Goal: Communication & Community: Answer question/provide support

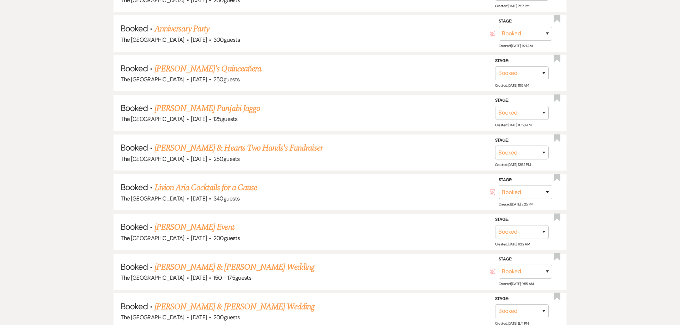
scroll to position [483, 0]
drag, startPoint x: 204, startPoint y: 228, endPoint x: 212, endPoint y: 250, distance: 23.6
click at [204, 228] on link "[PERSON_NAME] Event" at bounding box center [195, 226] width 80 height 13
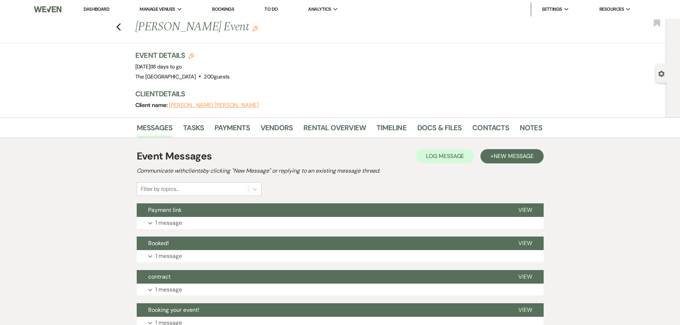
click at [514, 126] on li "Contacts" at bounding box center [497, 129] width 48 height 17
click at [523, 127] on link "Notes" at bounding box center [531, 130] width 23 height 16
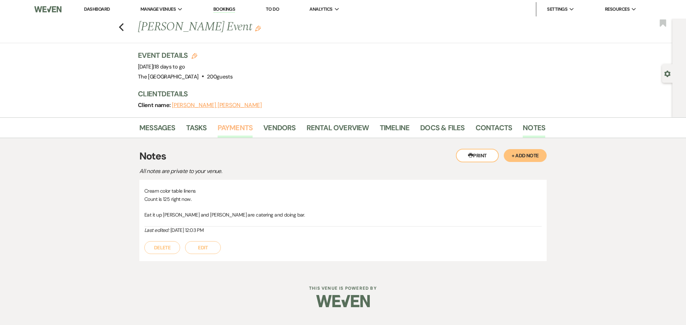
click at [235, 126] on link "Payments" at bounding box center [235, 130] width 35 height 16
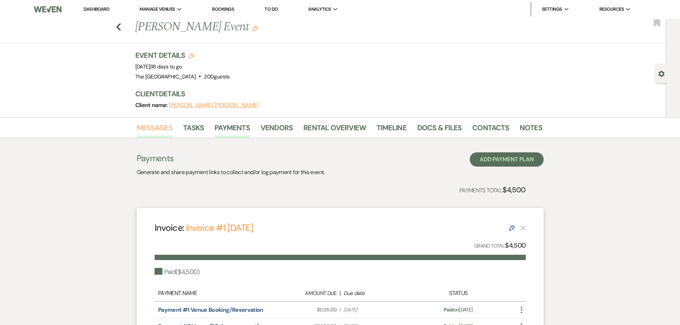
click at [158, 130] on link "Messages" at bounding box center [155, 130] width 36 height 16
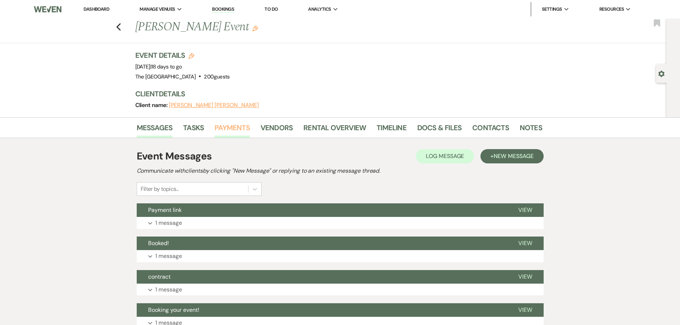
click at [229, 129] on link "Payments" at bounding box center [232, 130] width 35 height 16
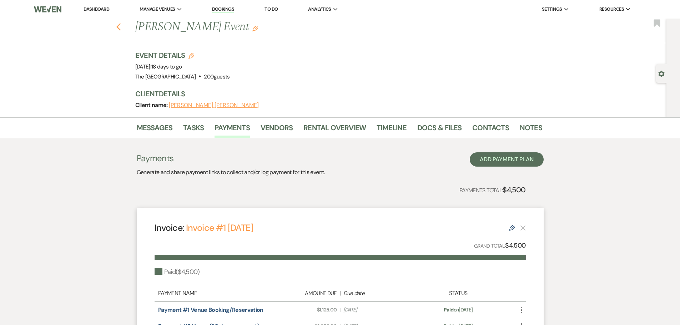
click at [119, 27] on icon "Previous" at bounding box center [118, 27] width 5 height 9
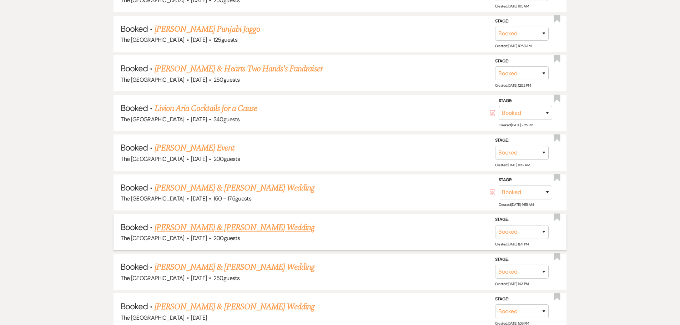
scroll to position [590, 0]
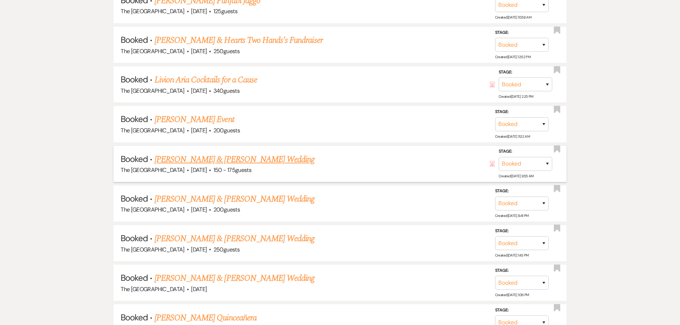
click at [268, 157] on link "[PERSON_NAME] & [PERSON_NAME] Wedding" at bounding box center [235, 159] width 160 height 13
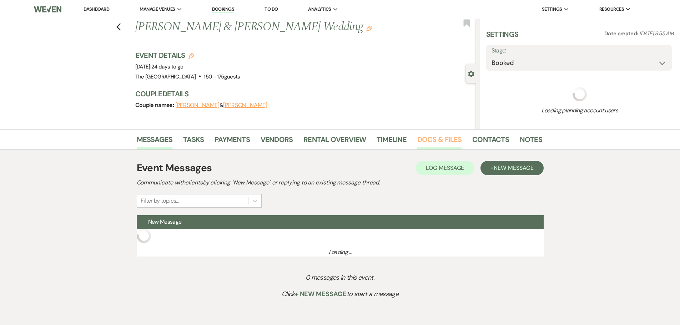
select select "6"
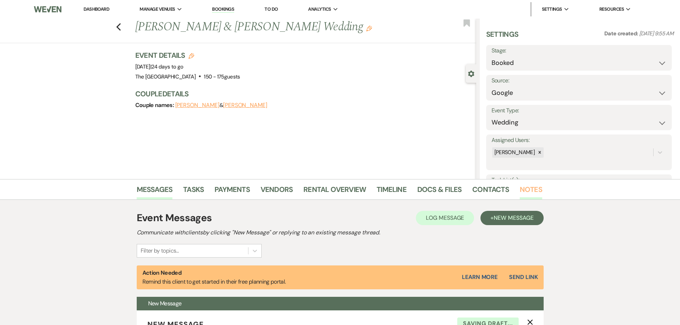
click at [526, 186] on link "Notes" at bounding box center [531, 192] width 23 height 16
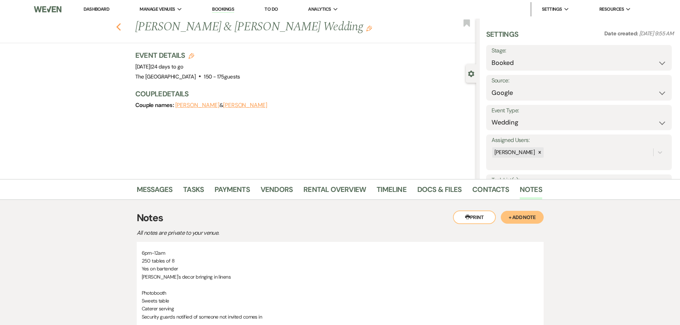
click at [121, 27] on icon "Previous" at bounding box center [118, 27] width 5 height 9
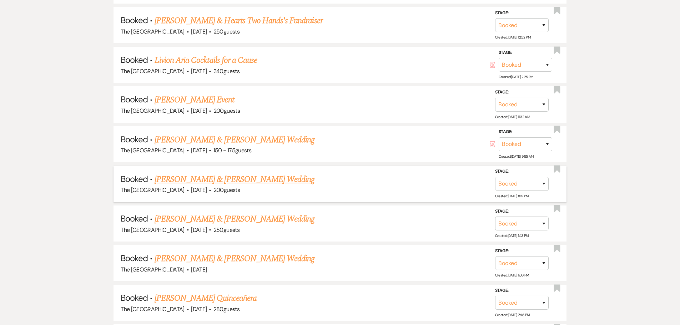
scroll to position [626, 0]
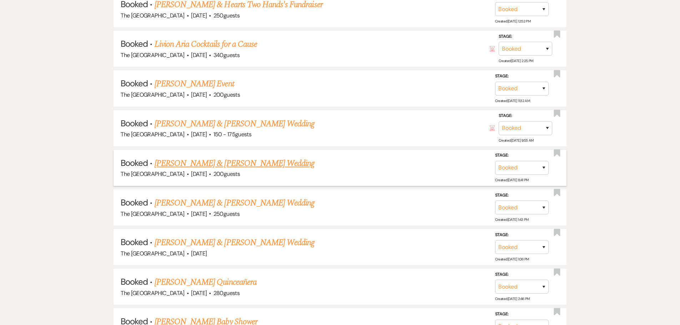
click at [260, 164] on link "[PERSON_NAME] & [PERSON_NAME] Wedding" at bounding box center [235, 163] width 160 height 13
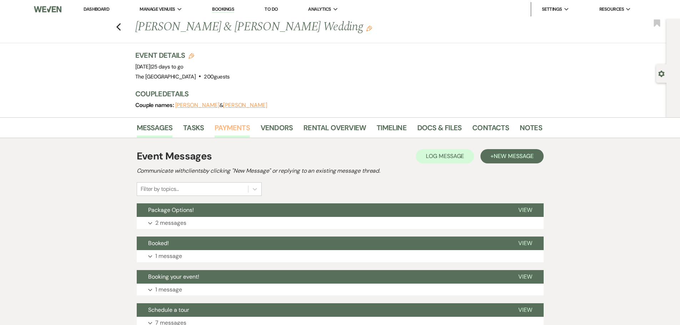
click at [240, 131] on link "Payments" at bounding box center [232, 130] width 35 height 16
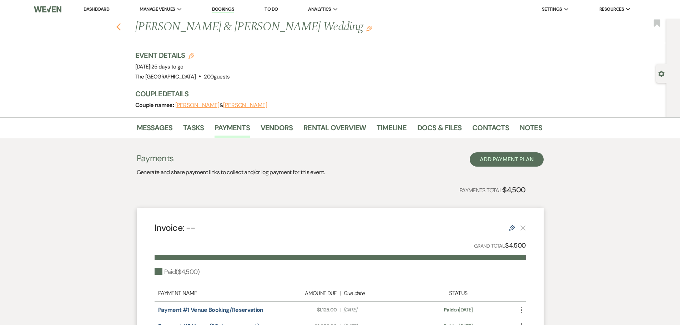
click at [121, 29] on icon "Previous" at bounding box center [118, 27] width 5 height 9
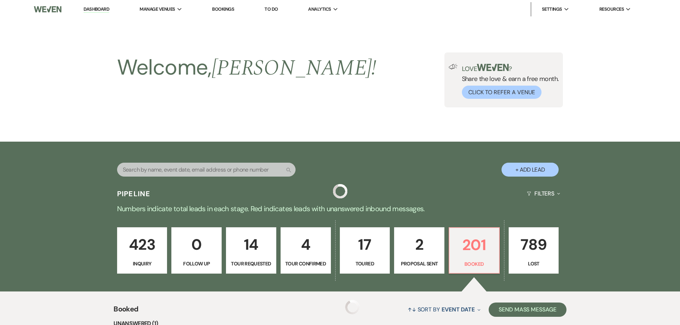
scroll to position [626, 0]
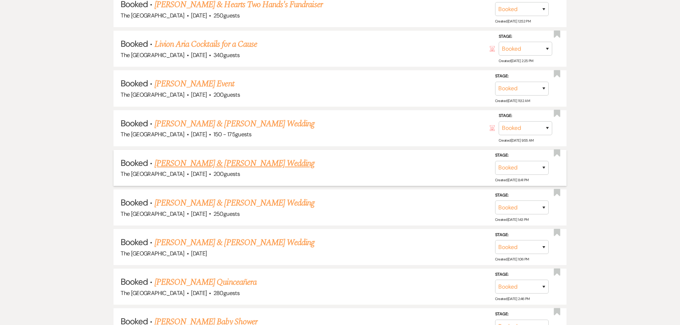
click at [166, 166] on link "[PERSON_NAME] & [PERSON_NAME] Wedding" at bounding box center [235, 163] width 160 height 13
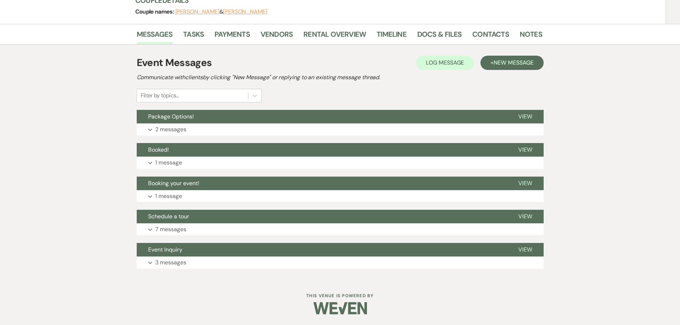
scroll to position [94, 0]
click at [499, 63] on span "New Message" at bounding box center [514, 63] width 40 height 8
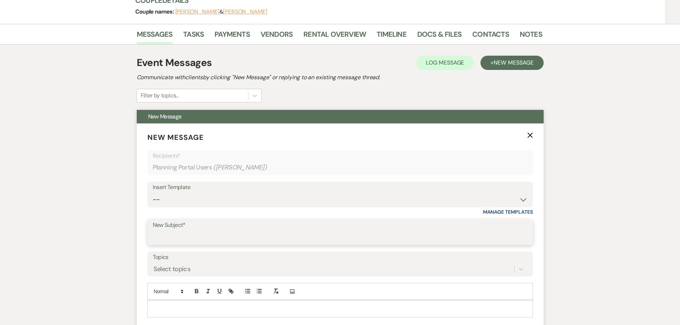
click at [154, 238] on input "New Subject*" at bounding box center [340, 238] width 375 height 14
type input "Final meeting"
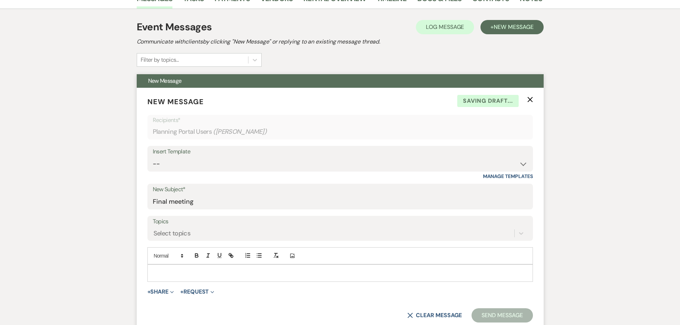
click at [175, 274] on p at bounding box center [340, 273] width 374 height 8
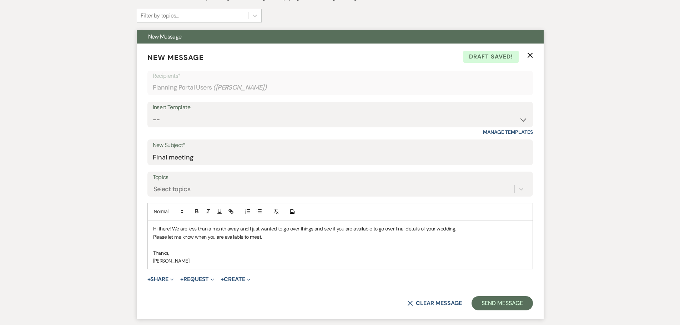
scroll to position [179, 0]
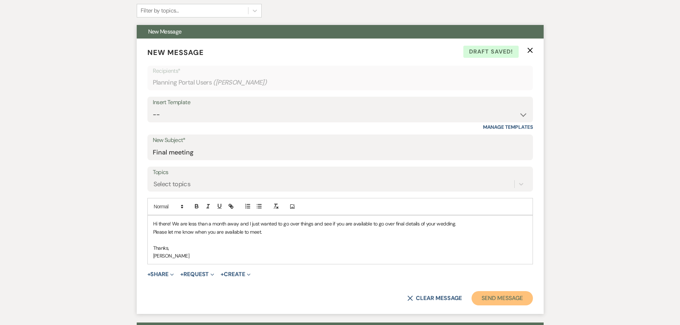
click at [501, 299] on button "Send Message" at bounding box center [502, 298] width 61 height 14
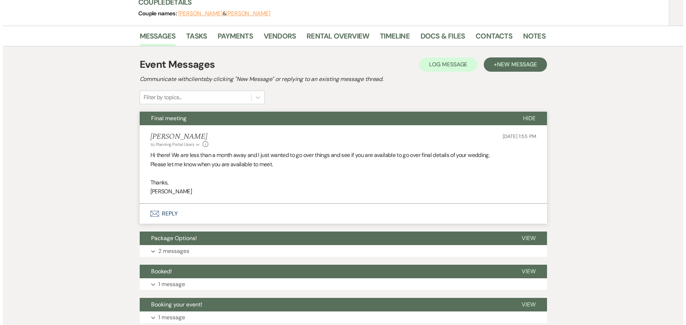
scroll to position [0, 0]
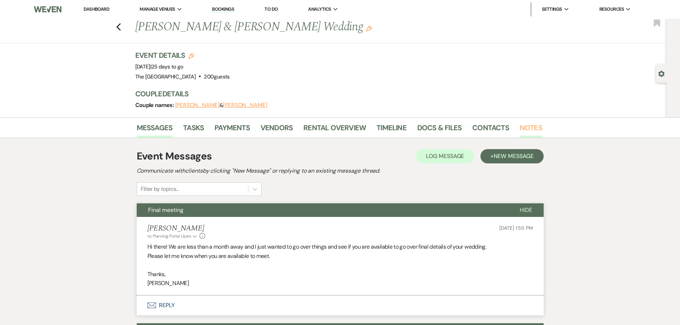
click at [521, 127] on link "Notes" at bounding box center [531, 130] width 23 height 16
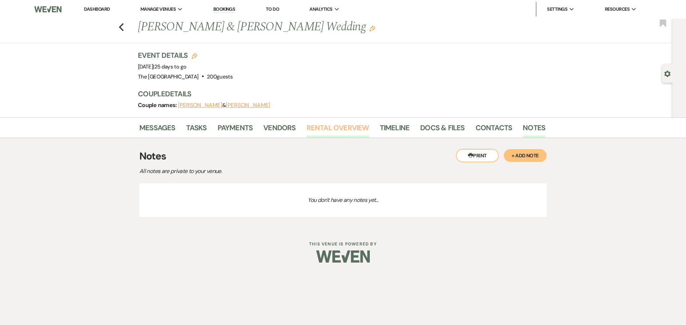
click at [333, 131] on link "Rental Overview" at bounding box center [337, 130] width 63 height 16
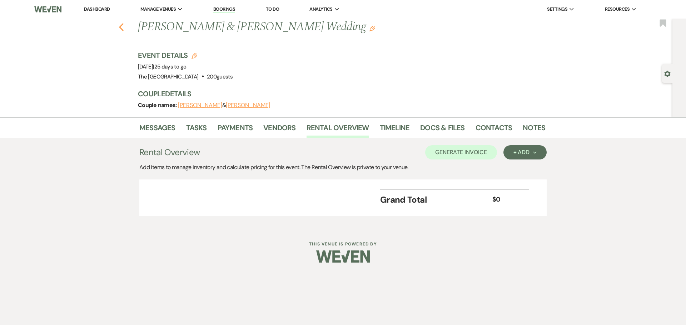
click at [121, 28] on icon "Previous" at bounding box center [121, 27] width 5 height 9
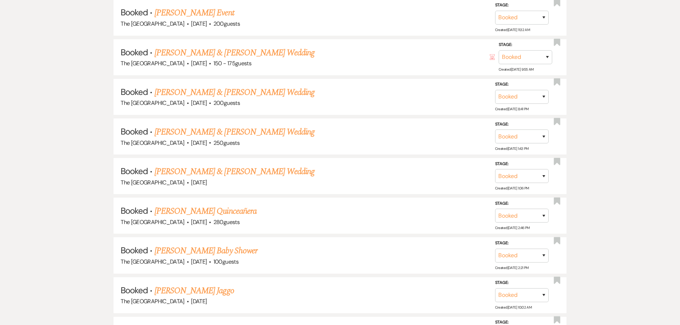
scroll to position [698, 0]
drag, startPoint x: 253, startPoint y: 130, endPoint x: 248, endPoint y: 141, distance: 12.7
click at [253, 130] on link "[PERSON_NAME] & [PERSON_NAME] Wedding" at bounding box center [235, 131] width 160 height 13
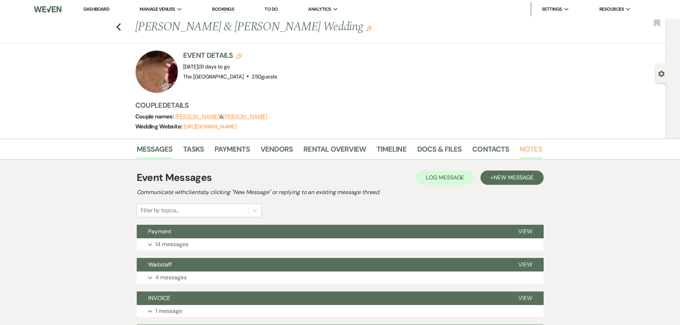
click at [523, 148] on link "Notes" at bounding box center [531, 152] width 23 height 16
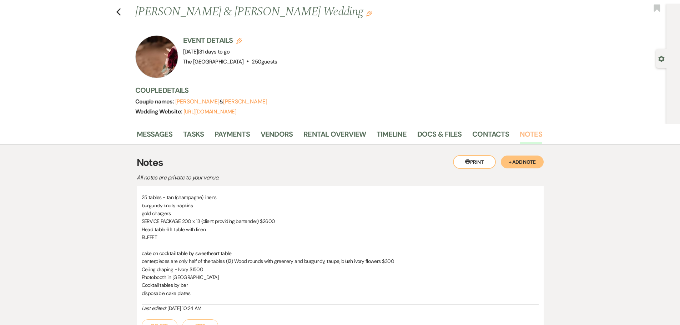
scroll to position [15, 0]
click at [333, 137] on link "Rental Overview" at bounding box center [335, 137] width 63 height 16
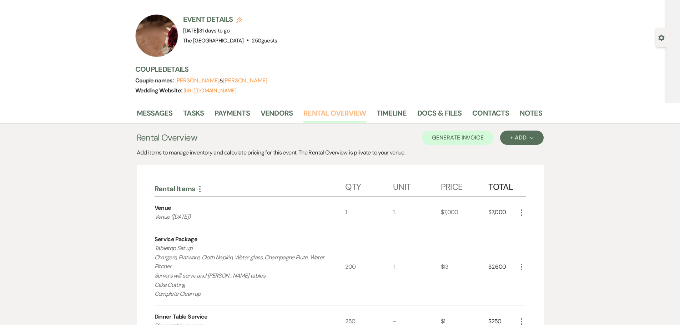
scroll to position [36, 0]
click at [278, 113] on link "Vendors" at bounding box center [277, 116] width 32 height 16
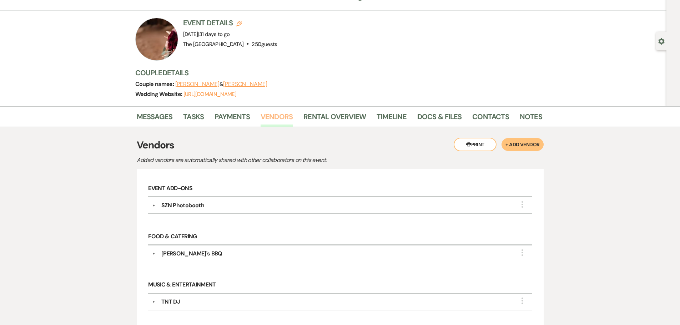
scroll to position [32, 0]
click at [240, 117] on link "Payments" at bounding box center [232, 119] width 35 height 16
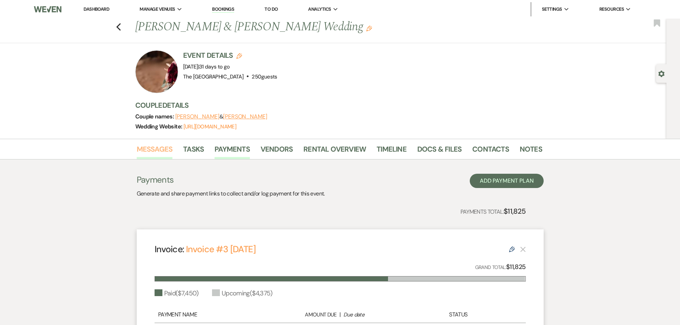
click at [164, 148] on link "Messages" at bounding box center [155, 152] width 36 height 16
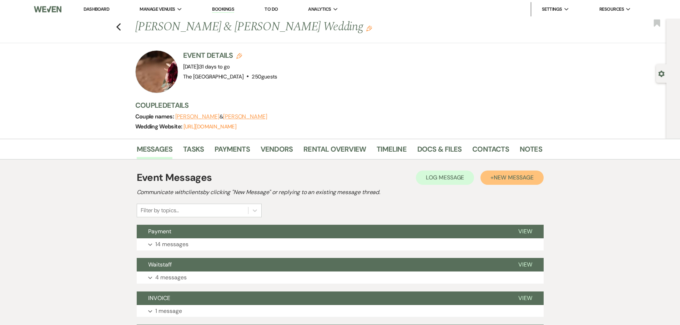
click at [491, 178] on button "+ New Message" at bounding box center [512, 178] width 63 height 14
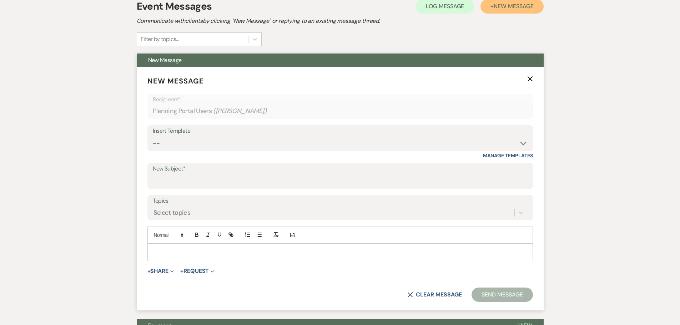
scroll to position [179, 0]
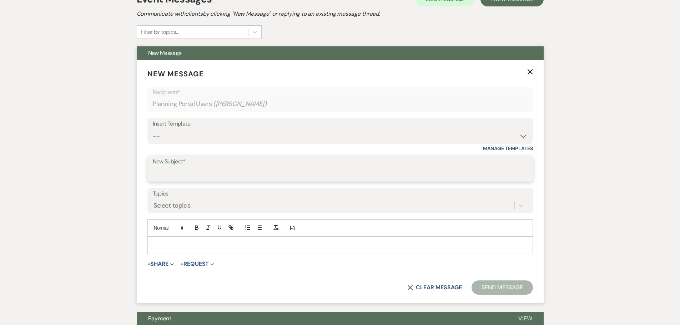
click at [175, 174] on input "New Subject*" at bounding box center [340, 174] width 375 height 14
type input "Final meeting"
click at [183, 244] on p at bounding box center [340, 245] width 374 height 8
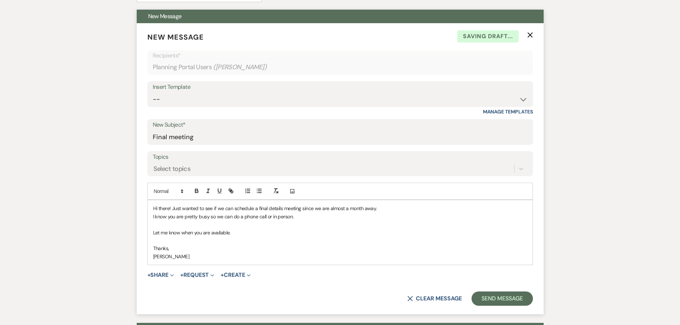
scroll to position [321, 0]
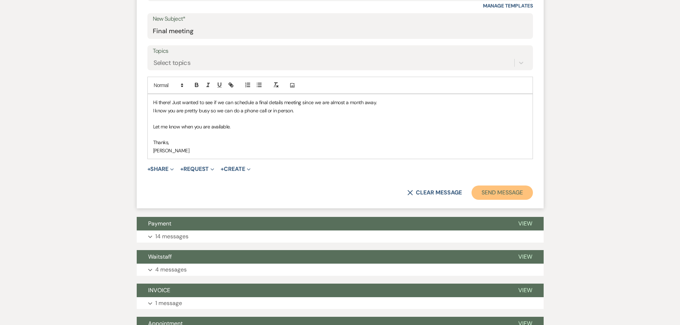
click at [502, 198] on button "Send Message" at bounding box center [502, 193] width 61 height 14
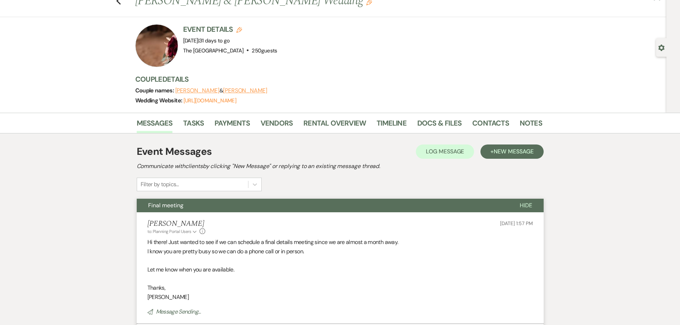
scroll to position [0, 0]
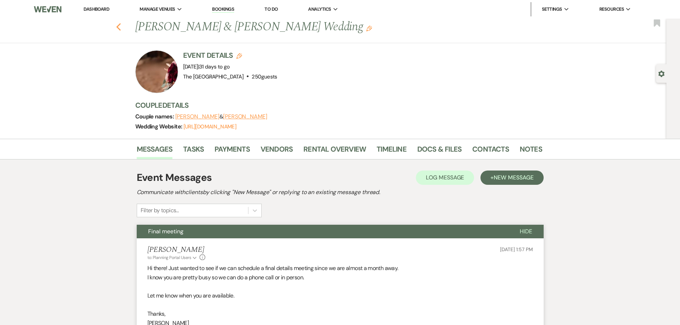
click at [121, 26] on icon "Previous" at bounding box center [118, 27] width 5 height 9
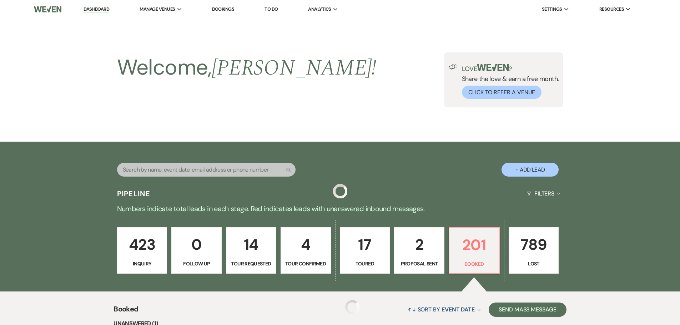
scroll to position [698, 0]
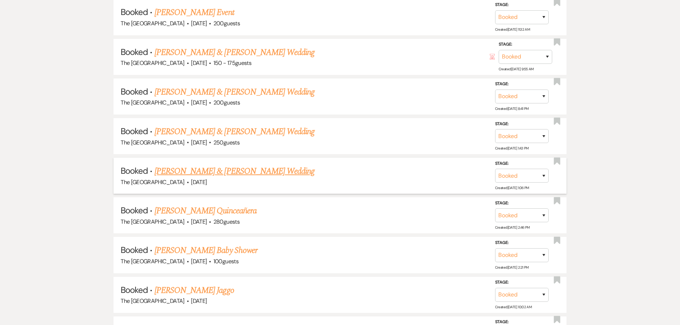
click at [273, 174] on link "[PERSON_NAME] & [PERSON_NAME] Wedding" at bounding box center [235, 171] width 160 height 13
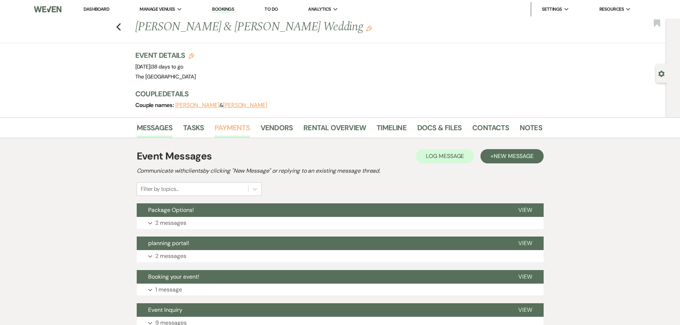
click at [234, 125] on link "Payments" at bounding box center [232, 130] width 35 height 16
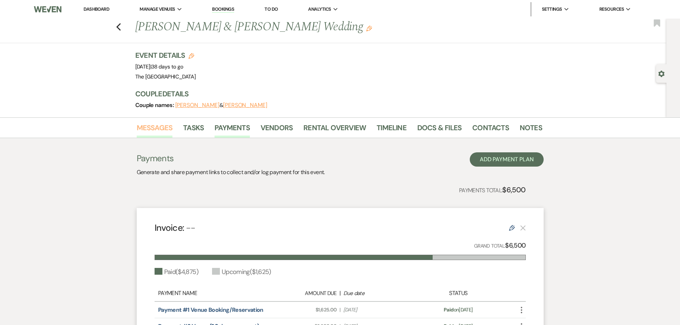
click at [159, 129] on link "Messages" at bounding box center [155, 130] width 36 height 16
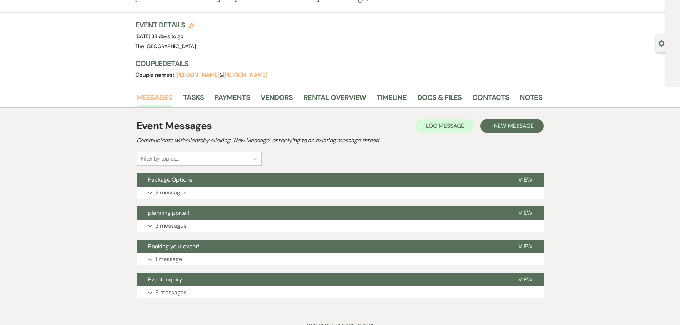
scroll to position [60, 0]
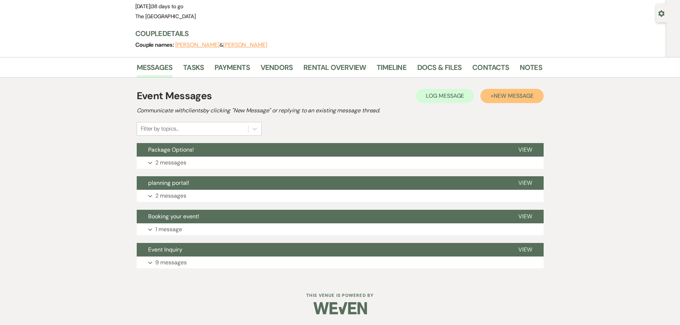
click at [506, 98] on span "New Message" at bounding box center [514, 96] width 40 height 8
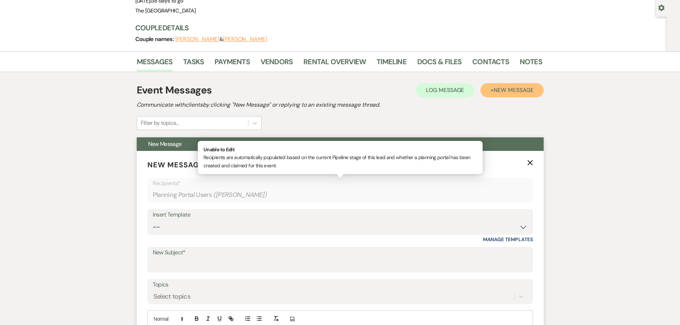
scroll to position [168, 0]
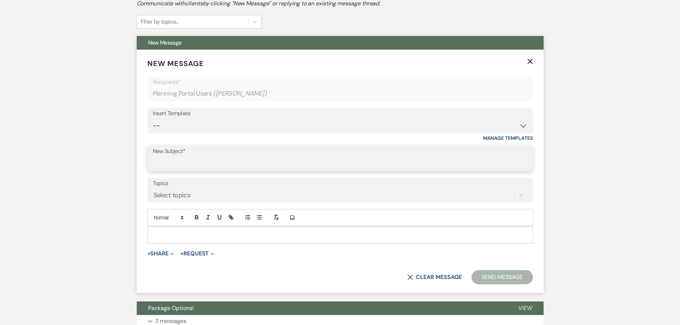
click at [183, 165] on input "New Subject*" at bounding box center [340, 164] width 375 height 14
type input "Final meeting"
click at [197, 232] on p at bounding box center [340, 235] width 374 height 8
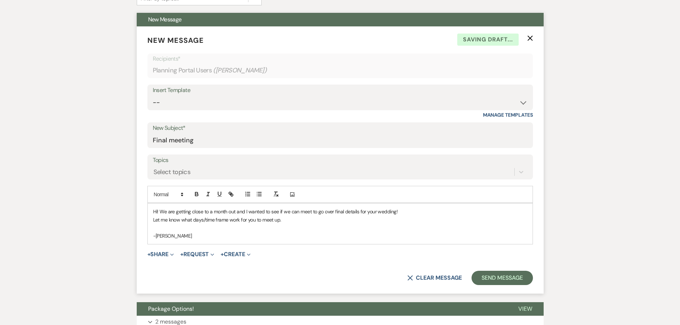
scroll to position [203, 0]
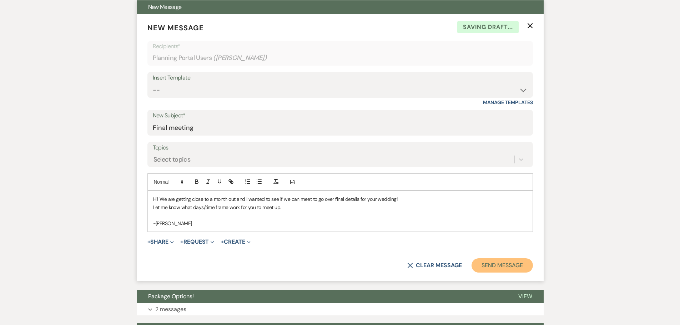
click at [481, 264] on button "Send Message" at bounding box center [502, 266] width 61 height 14
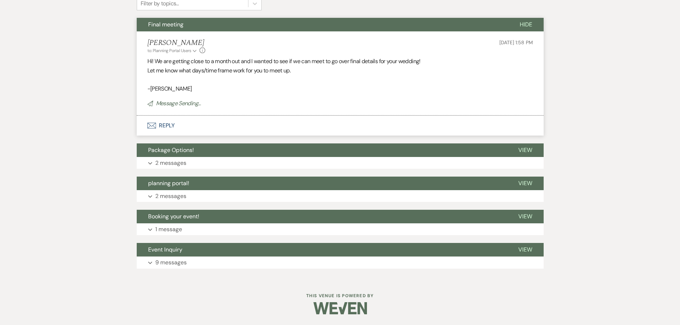
scroll to position [0, 0]
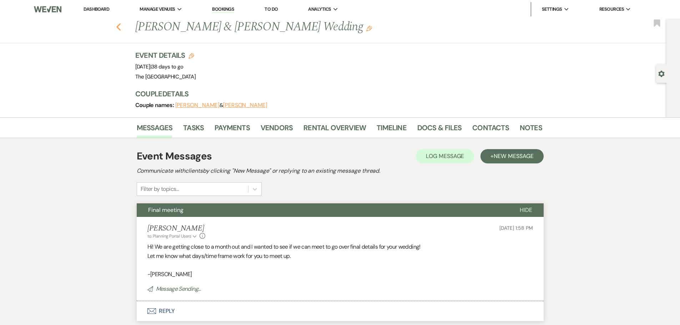
click at [121, 26] on icon "Previous" at bounding box center [118, 27] width 5 height 9
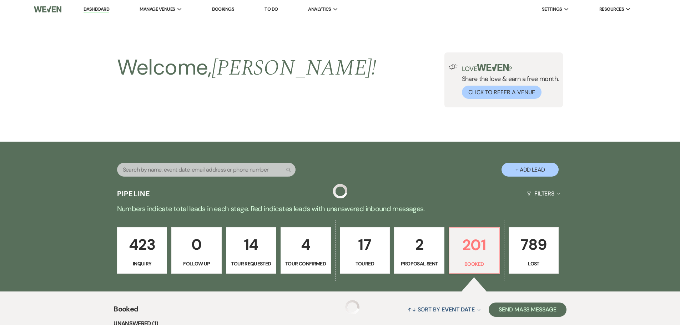
scroll to position [698, 0]
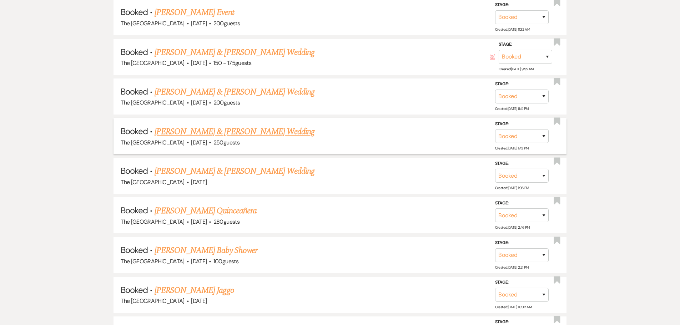
click at [245, 135] on link "[PERSON_NAME] & [PERSON_NAME] Wedding" at bounding box center [235, 131] width 160 height 13
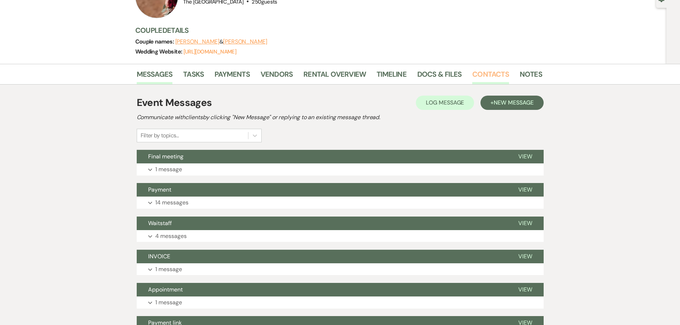
scroll to position [63, 0]
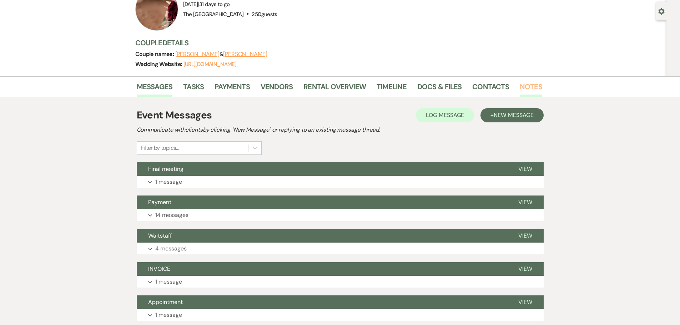
click at [529, 86] on link "Notes" at bounding box center [531, 89] width 23 height 16
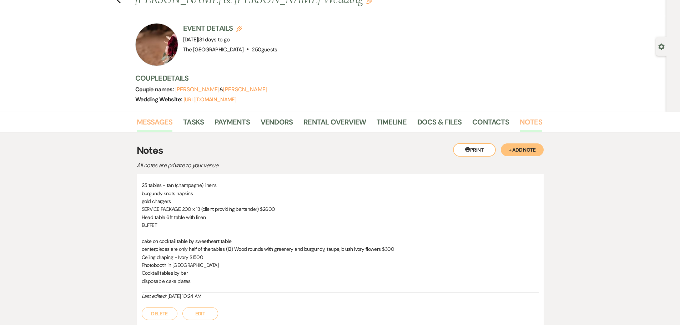
scroll to position [27, 0]
click at [210, 99] on link "[URL][DOMAIN_NAME]" at bounding box center [210, 99] width 53 height 7
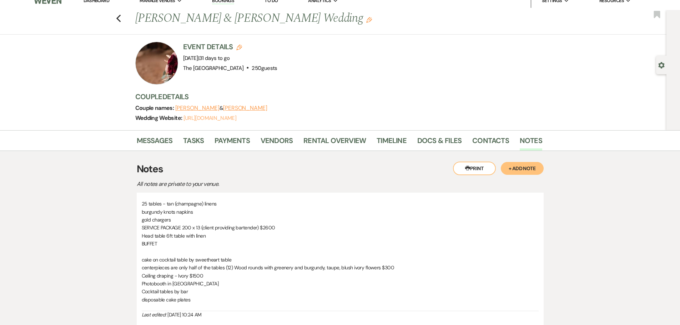
scroll to position [0, 0]
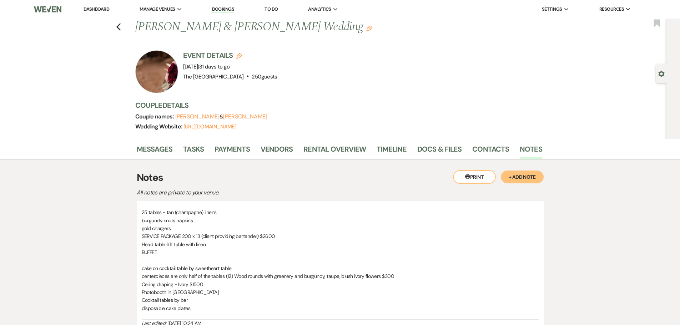
drag, startPoint x: 102, startPoint y: 9, endPoint x: 185, endPoint y: 0, distance: 84.1
click at [102, 9] on link "Dashboard" at bounding box center [97, 9] width 26 height 6
